Goal: Task Accomplishment & Management: Use online tool/utility

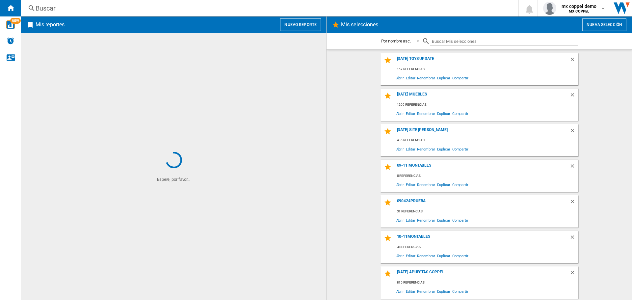
click at [300, 29] on button "Nuevo reporte" at bounding box center [300, 24] width 41 height 13
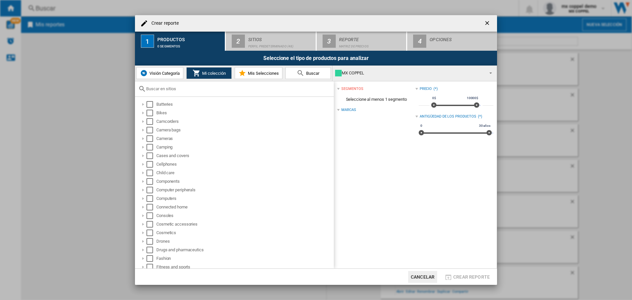
click at [428, 275] on button "Cancelar" at bounding box center [422, 277] width 29 height 12
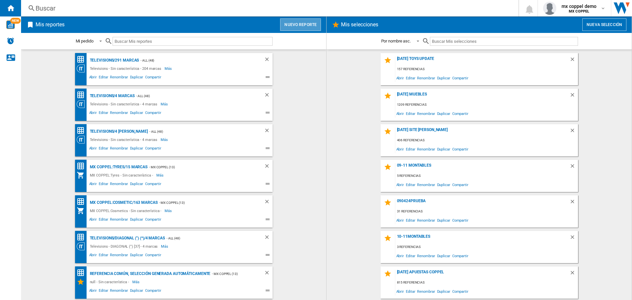
click at [299, 29] on button "Nuevo reporte" at bounding box center [300, 24] width 41 height 13
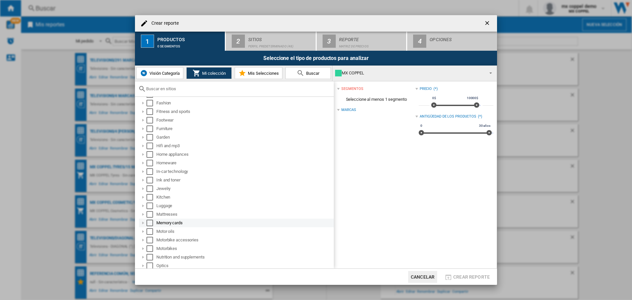
scroll to position [197, 0]
click at [151, 223] on div "Select" at bounding box center [149, 223] width 7 height 7
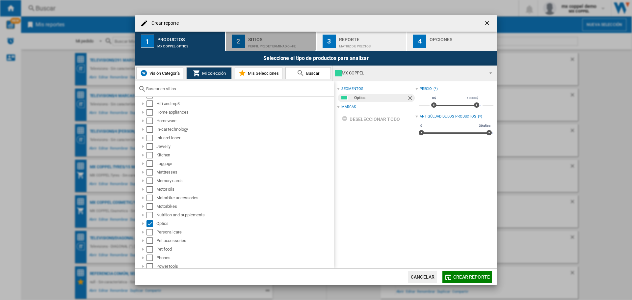
click at [263, 39] on div "Sitios" at bounding box center [280, 37] width 65 height 7
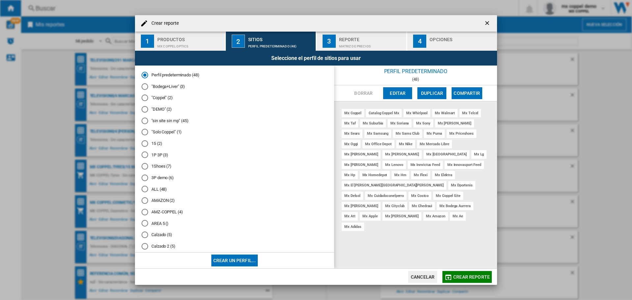
click at [163, 98] on md-radio-button ""Coppel" (2)" at bounding box center [234, 98] width 186 height 6
click at [359, 34] on div "Reporte" at bounding box center [371, 37] width 65 height 7
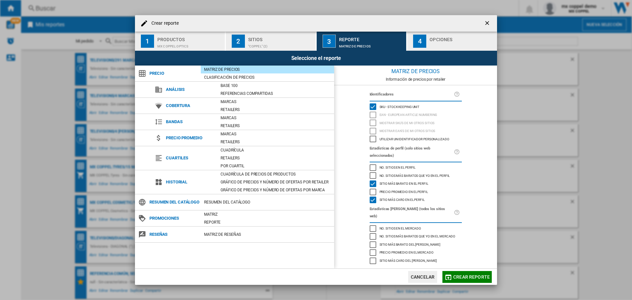
click at [375, 184] on div "Sitio más barato en el perfil" at bounding box center [373, 183] width 7 height 7
click at [378, 197] on div "Sitio más caro en el perfil" at bounding box center [401, 199] width 47 height 7
click at [440, 41] on div "button" at bounding box center [461, 44] width 65 height 7
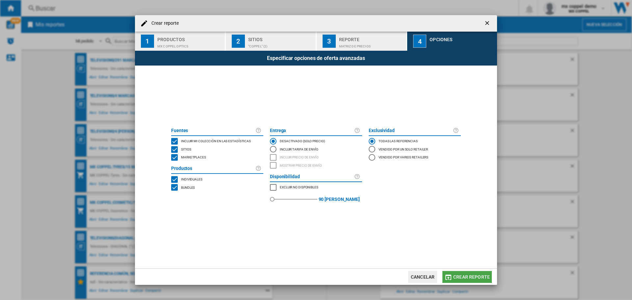
click at [458, 276] on span "Crear reporte" at bounding box center [471, 276] width 37 height 5
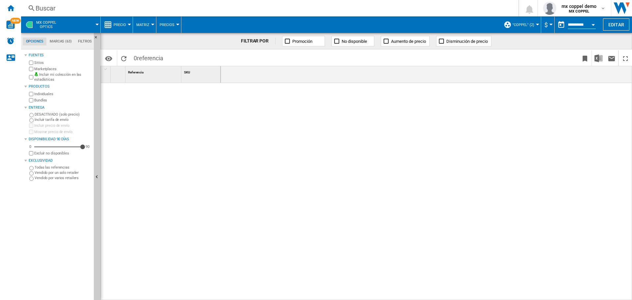
click at [77, 28] on span at bounding box center [81, 24] width 32 height 16
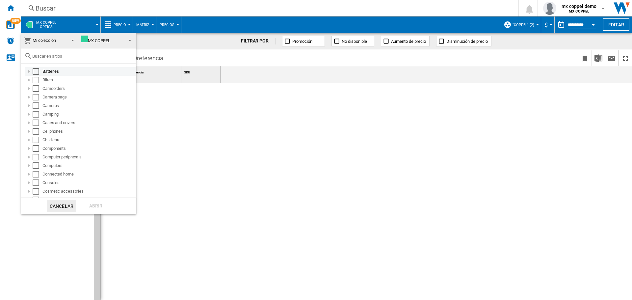
click at [36, 71] on div "Select" at bounding box center [36, 71] width 7 height 7
click at [37, 73] on div "Select" at bounding box center [36, 71] width 7 height 7
